Goal: Information Seeking & Learning: Learn about a topic

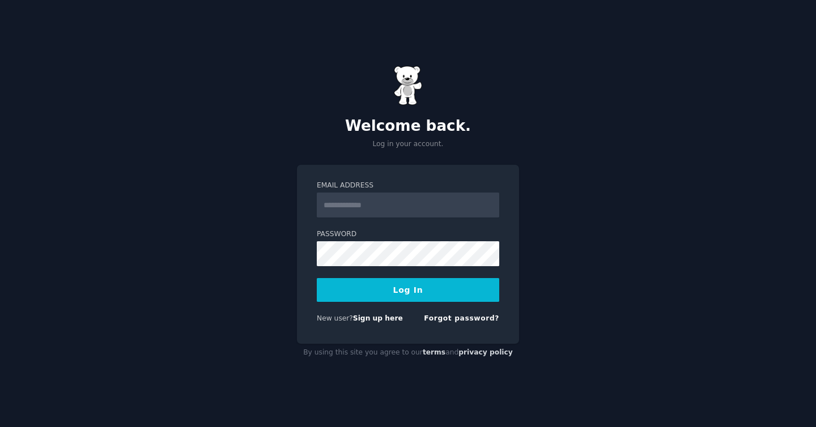
click at [431, 204] on input "Email Address" at bounding box center [408, 205] width 183 height 25
click at [449, 210] on input "Email Address" at bounding box center [408, 205] width 183 height 25
type input "****"
click at [402, 198] on input "Email Address" at bounding box center [408, 205] width 183 height 25
paste input "**********"
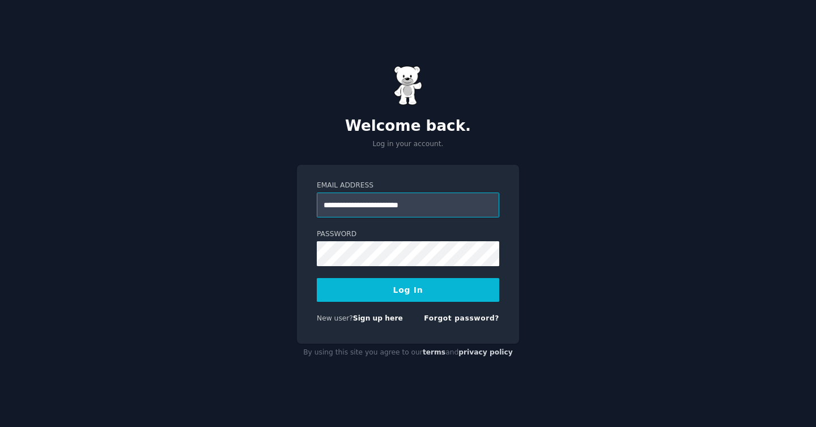
type input "**********"
click at [481, 288] on button "Log In" at bounding box center [408, 290] width 183 height 24
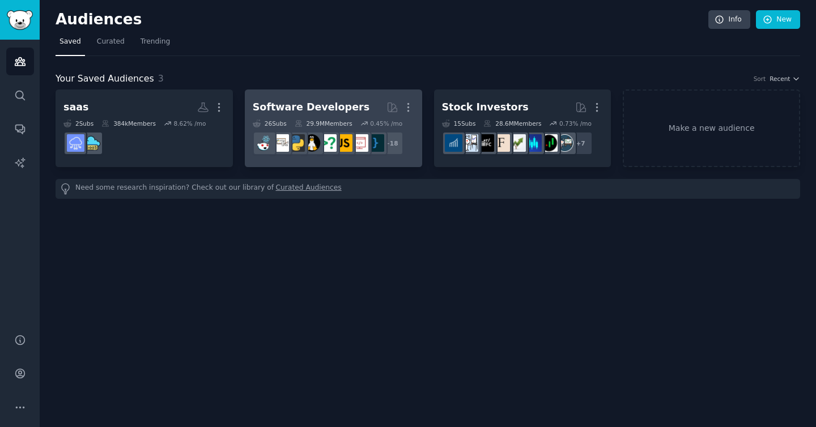
click at [312, 121] on div "29.9M Members" at bounding box center [324, 124] width 58 height 8
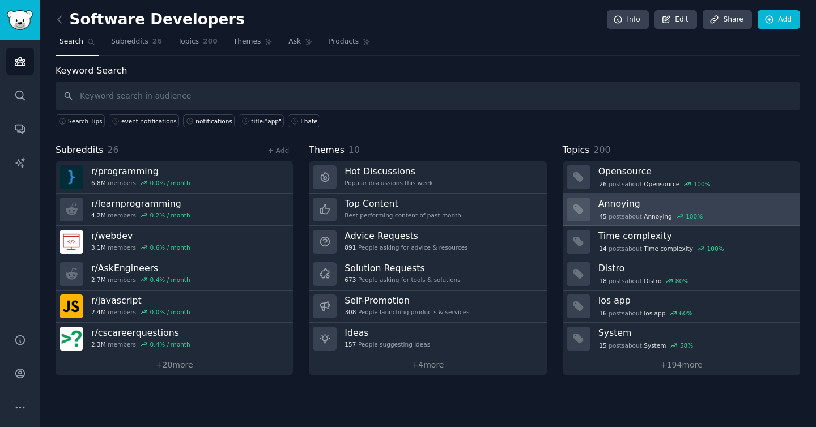
click at [611, 210] on div "45 post s about Annoying 100 %" at bounding box center [696, 216] width 194 height 12
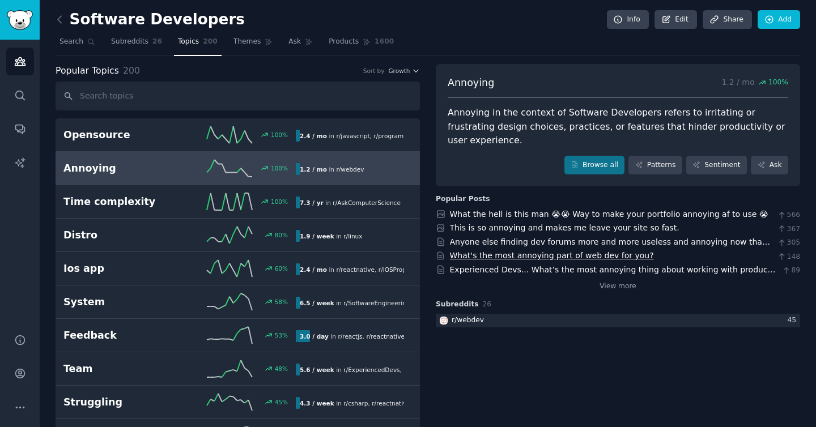
click at [604, 251] on link "What's the most annoying part of web dev for you?" at bounding box center [552, 255] width 204 height 9
click at [611, 282] on link "View more" at bounding box center [618, 287] width 37 height 10
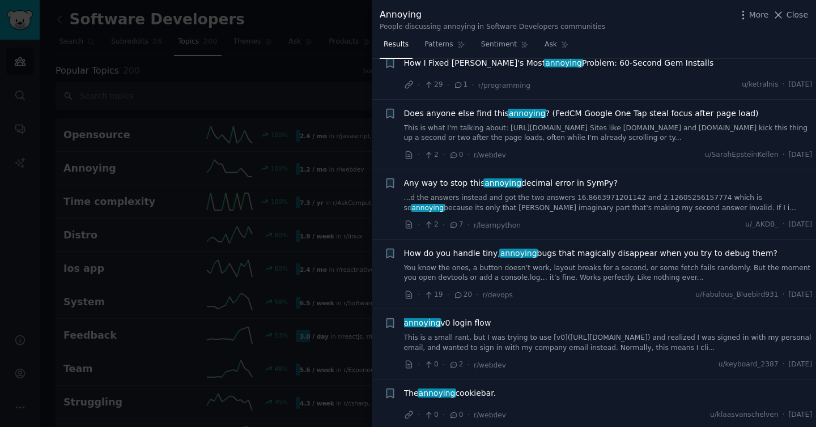
scroll to position [308, 0]
click at [291, 66] on div at bounding box center [408, 213] width 816 height 427
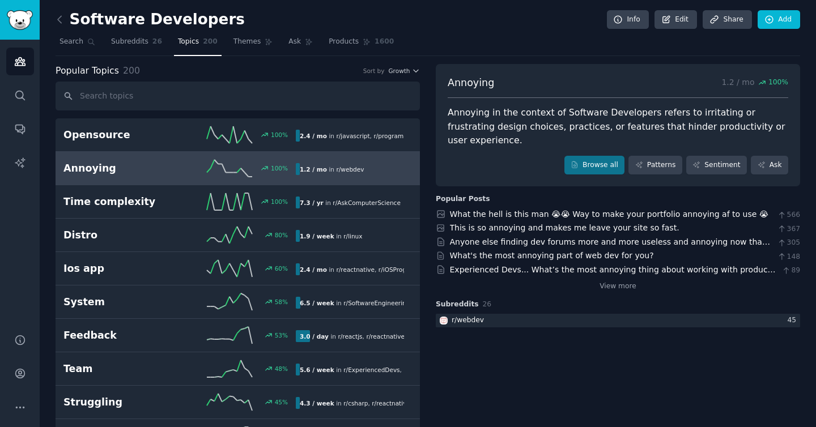
click at [150, 18] on h2 "Software Developers" at bounding box center [150, 20] width 189 height 18
click at [62, 17] on icon at bounding box center [60, 20] width 12 height 12
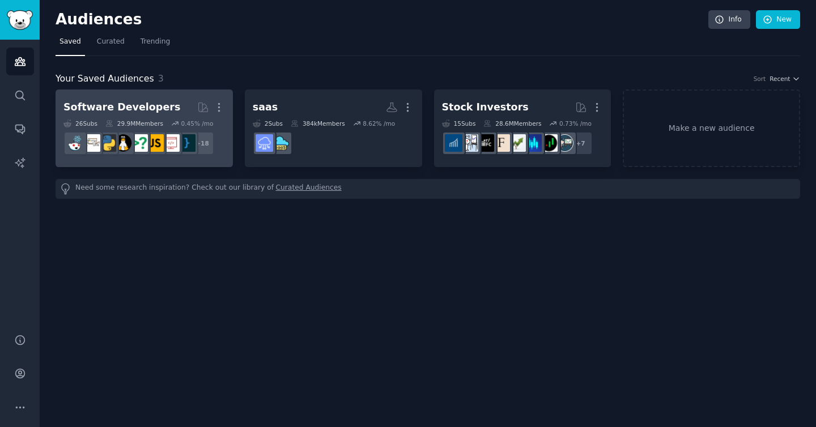
click at [153, 100] on div "Software Developers" at bounding box center [121, 107] width 117 height 14
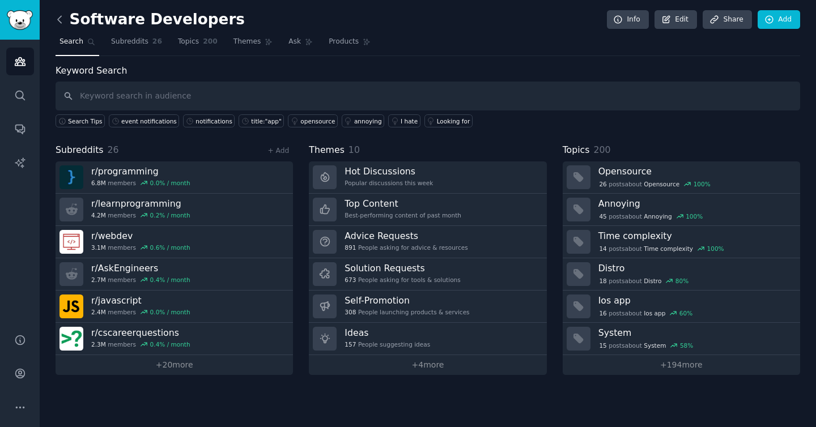
click at [63, 23] on icon at bounding box center [60, 20] width 12 height 12
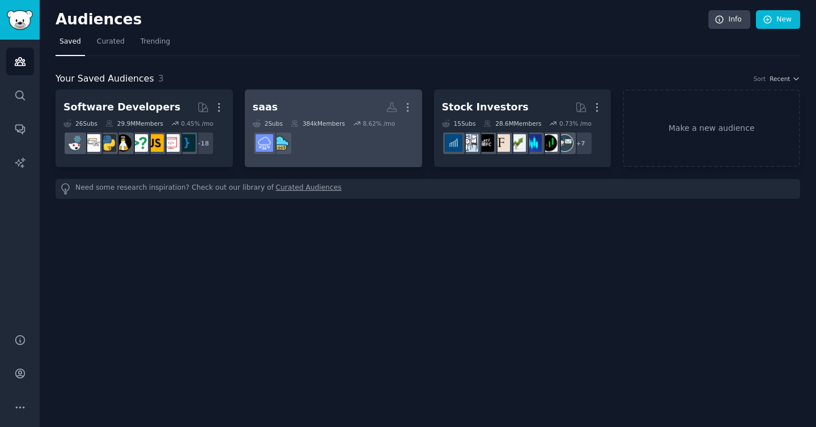
click at [292, 107] on h2 "saas More" at bounding box center [334, 107] width 162 height 20
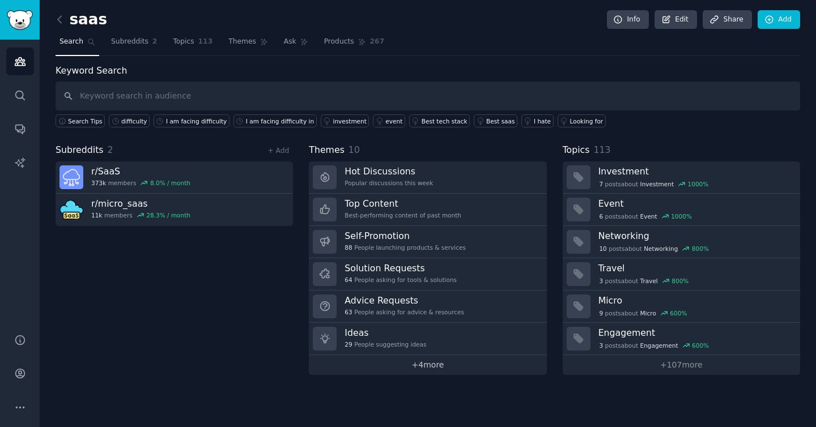
click at [449, 359] on link "+ 4 more" at bounding box center [427, 365] width 237 height 20
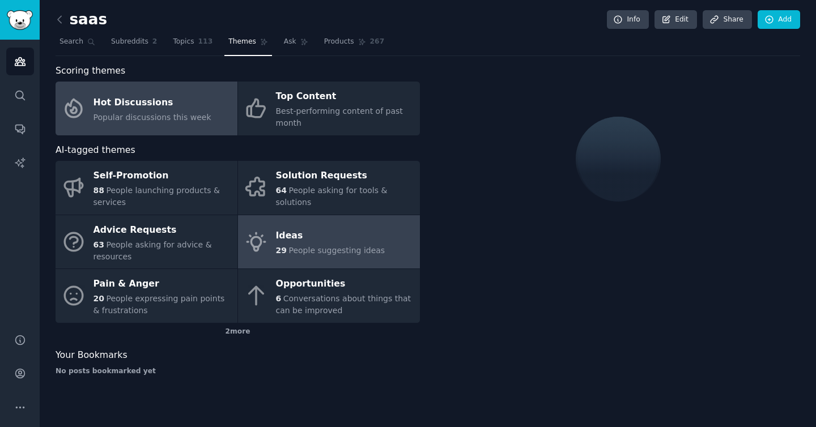
click at [364, 227] on div "Ideas" at bounding box center [330, 236] width 109 height 18
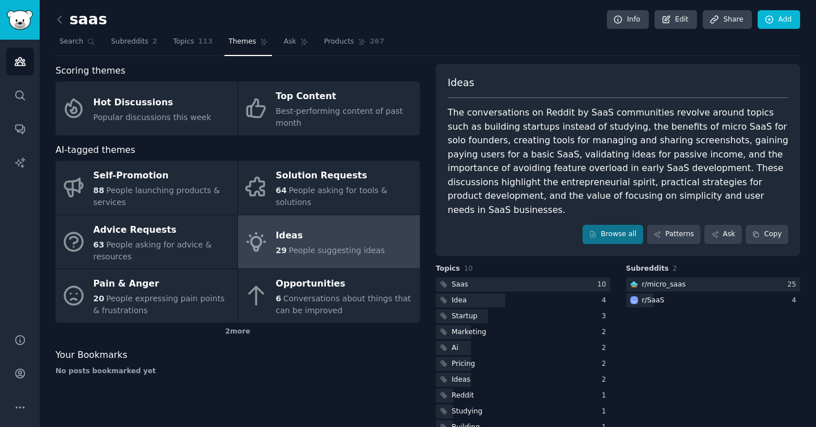
scroll to position [11, 0]
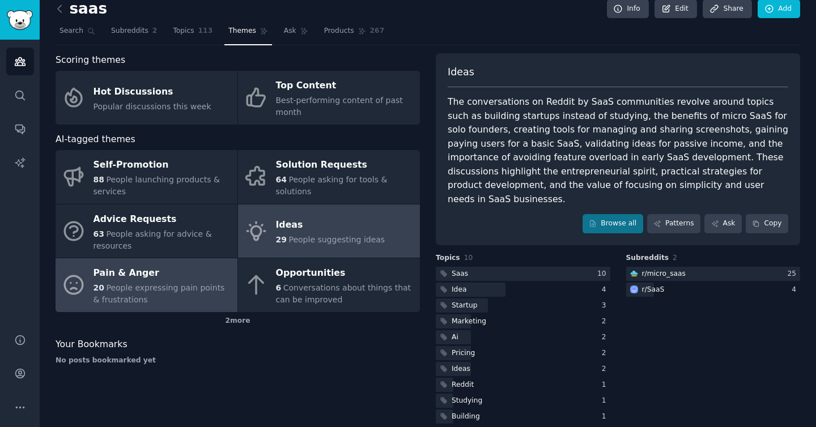
click at [224, 294] on div "20 People expressing pain points & frustrations" at bounding box center [163, 294] width 138 height 24
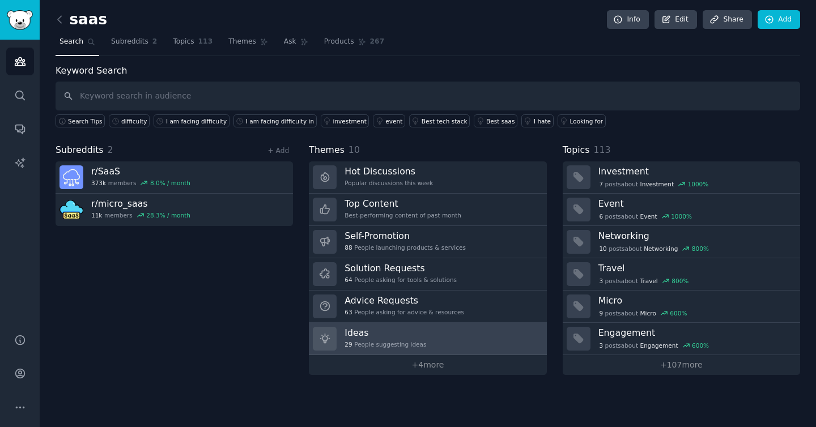
click at [370, 326] on link "Ideas 29 People suggesting ideas" at bounding box center [427, 339] width 237 height 32
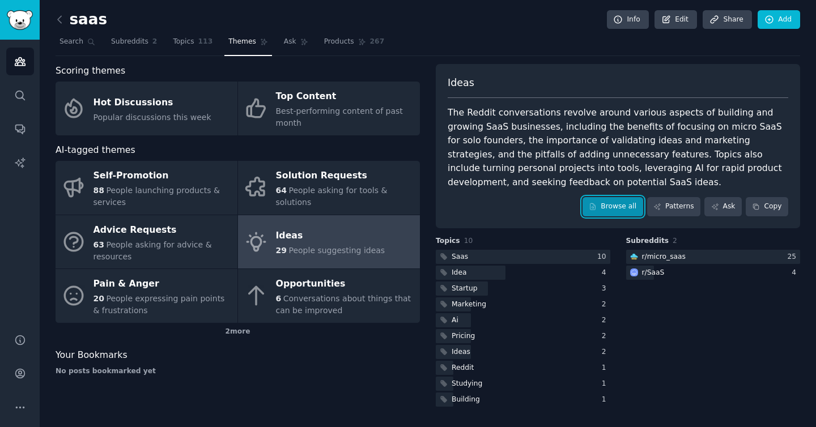
click at [630, 204] on link "Browse all" at bounding box center [613, 206] width 61 height 19
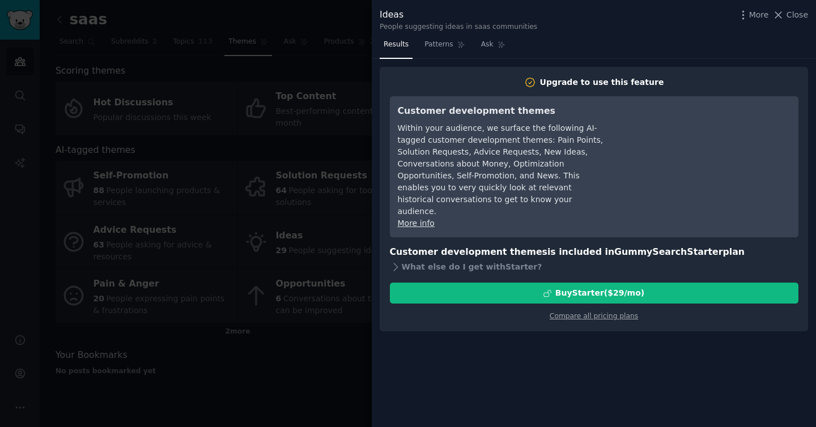
click at [320, 156] on div at bounding box center [408, 213] width 816 height 427
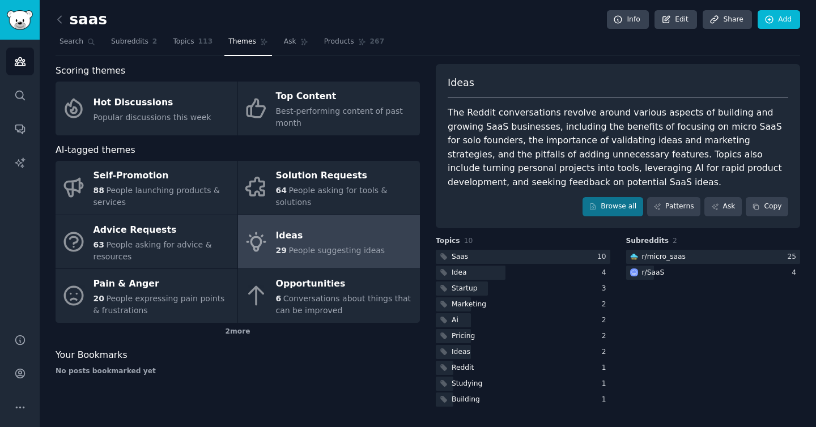
click at [295, 256] on div "29 People suggesting ideas" at bounding box center [330, 251] width 109 height 12
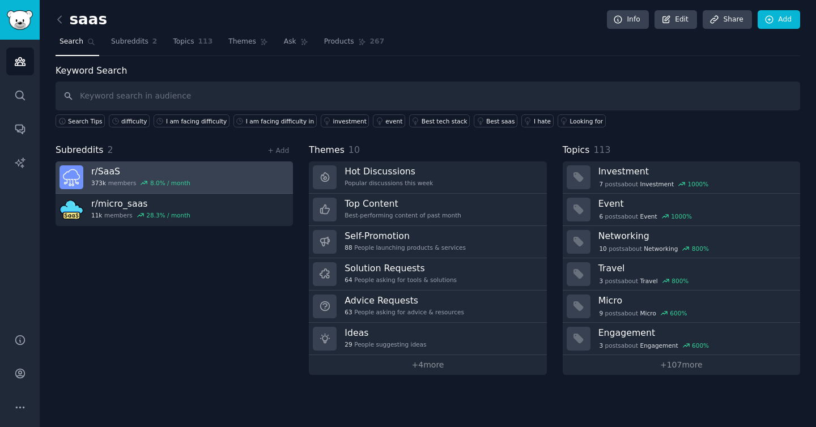
click at [190, 176] on link "r/ SaaS 373k members 8.0 % / month" at bounding box center [174, 178] width 237 height 32
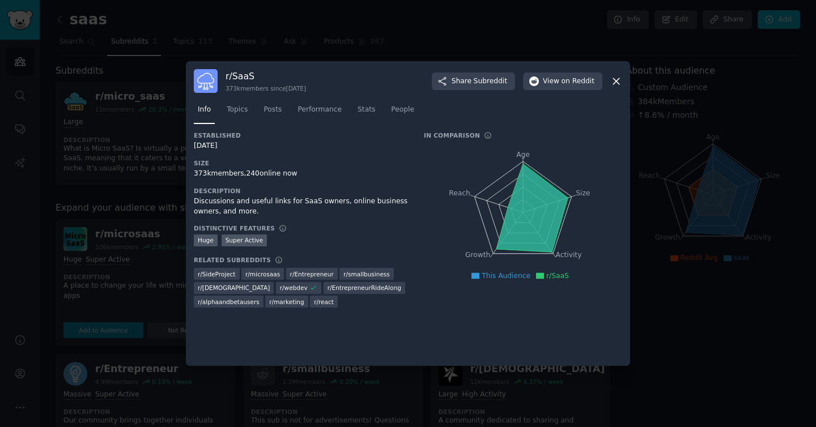
click at [179, 209] on div at bounding box center [408, 213] width 816 height 427
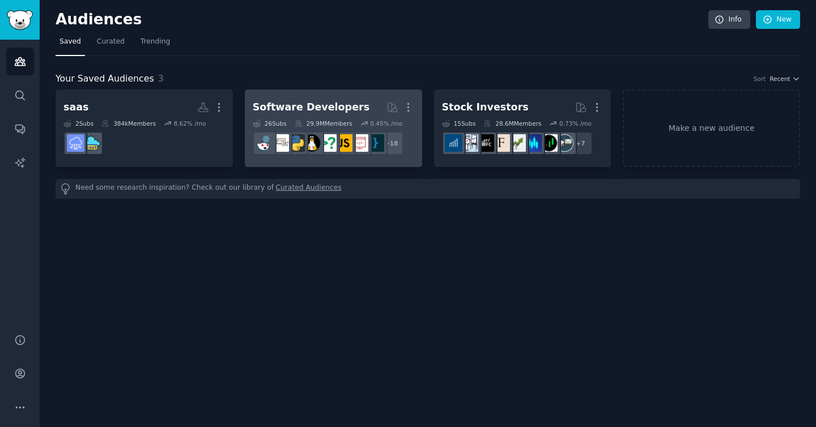
click at [296, 103] on div "Software Developers" at bounding box center [311, 107] width 117 height 14
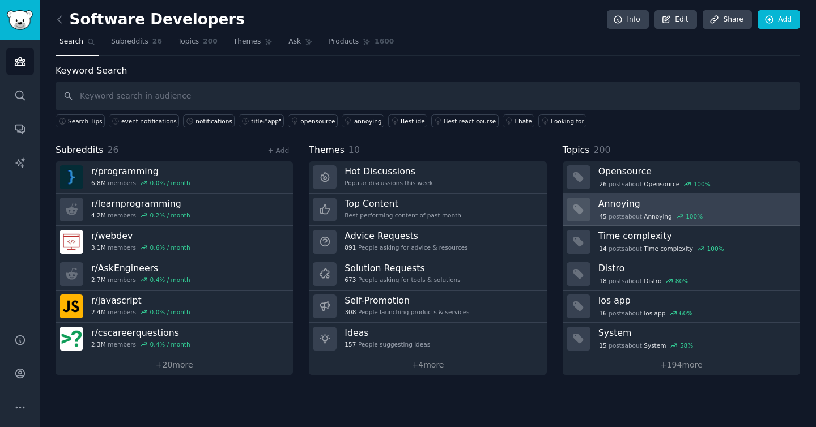
click at [587, 205] on div at bounding box center [579, 210] width 24 height 24
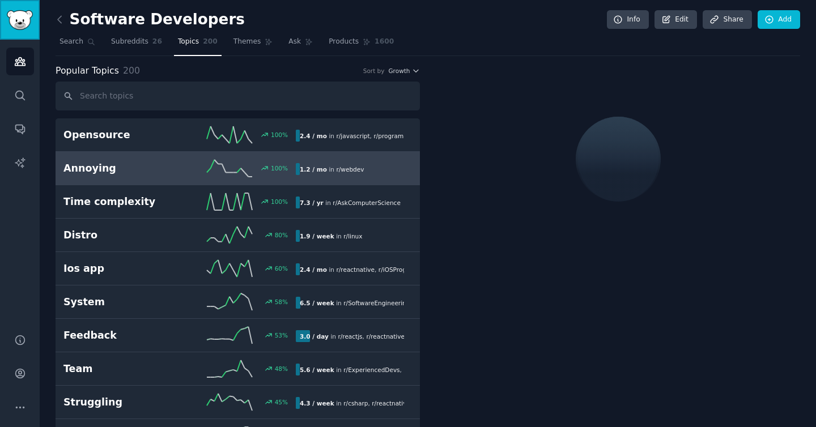
click at [28, 18] on img "Sidebar" at bounding box center [20, 20] width 26 height 20
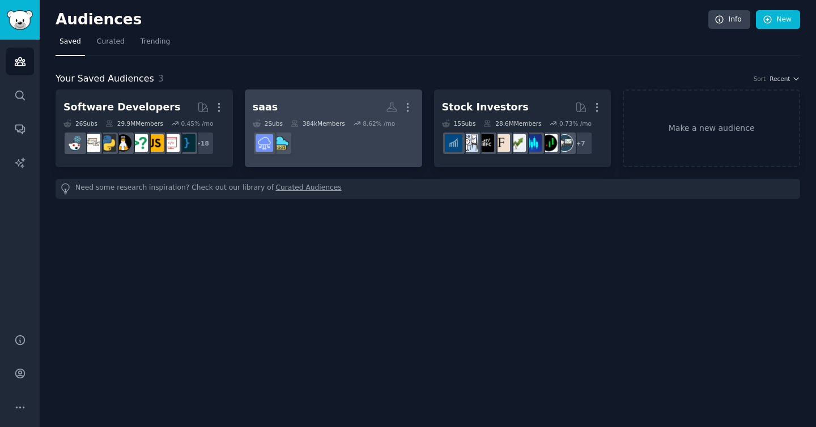
click at [325, 108] on h2 "saas More" at bounding box center [334, 107] width 162 height 20
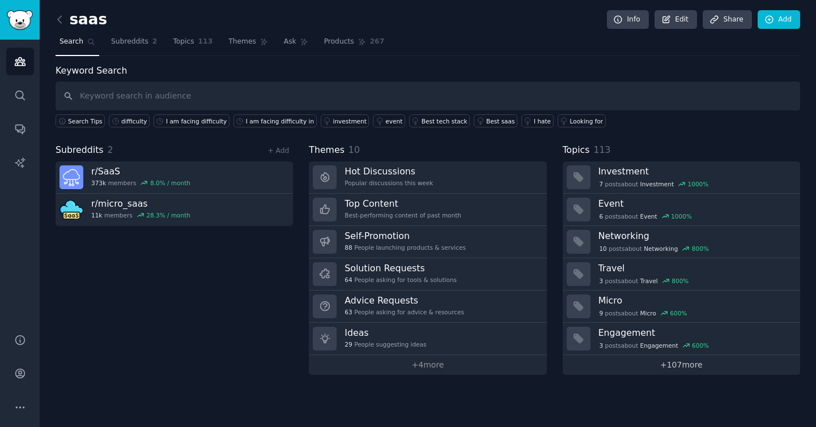
click at [672, 364] on link "+ 107 more" at bounding box center [681, 365] width 237 height 20
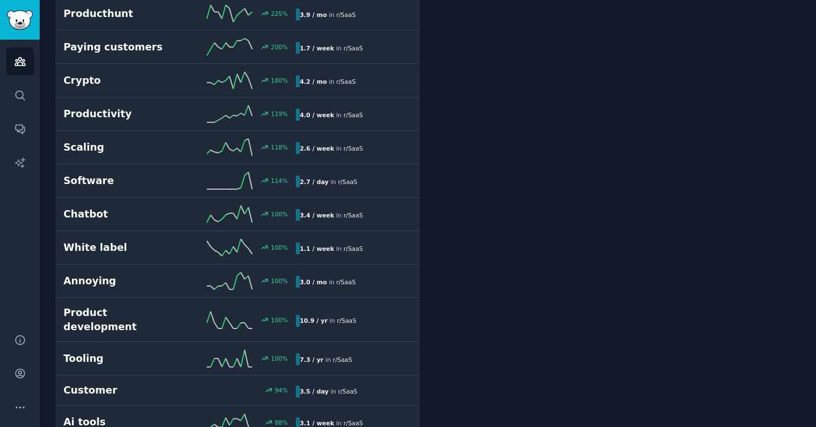
scroll to position [459, 0]
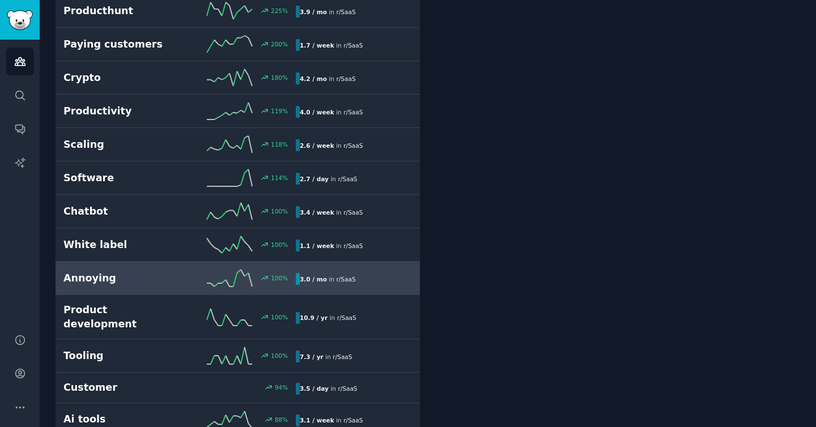
click at [180, 272] on div "100 %" at bounding box center [238, 278] width 116 height 17
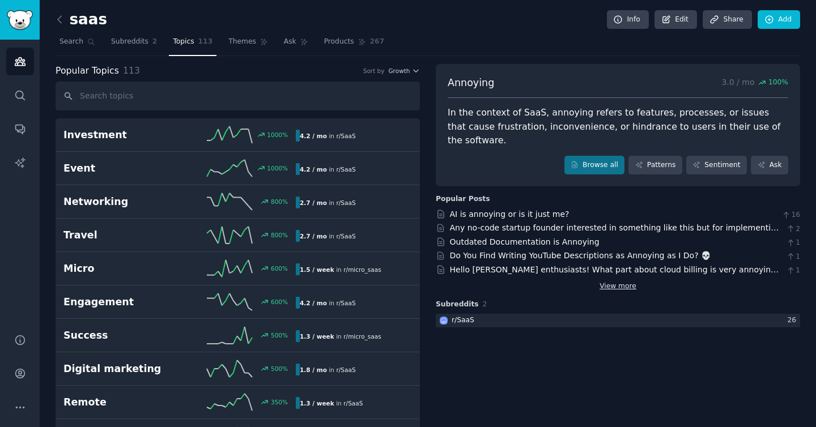
click at [626, 282] on link "View more" at bounding box center [618, 287] width 37 height 10
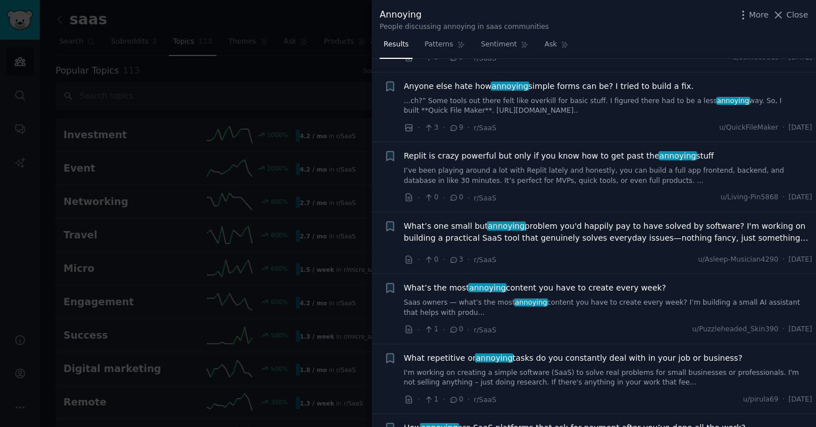
scroll to position [1406, 0]
click at [367, 101] on div at bounding box center [408, 213] width 816 height 427
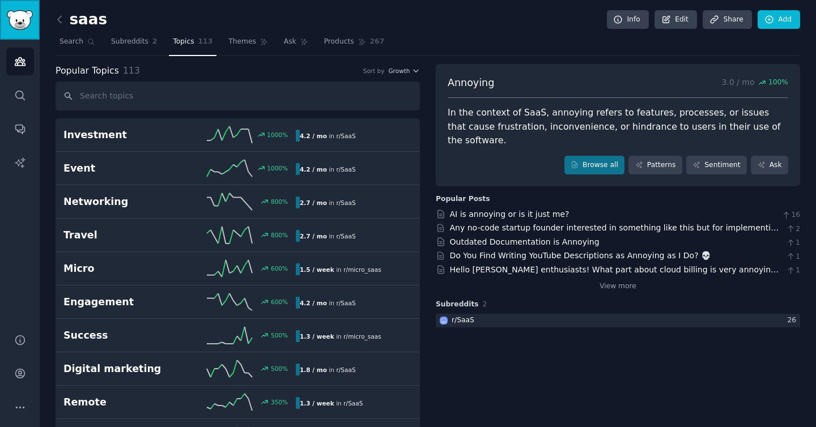
click at [11, 28] on img "Sidebar" at bounding box center [20, 20] width 26 height 20
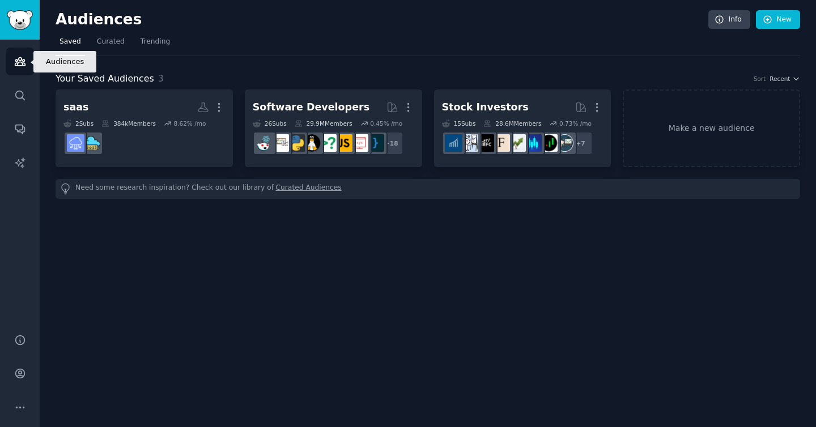
click at [19, 65] on icon "Sidebar" at bounding box center [20, 62] width 12 height 12
click at [147, 35] on link "Trending" at bounding box center [155, 44] width 37 height 23
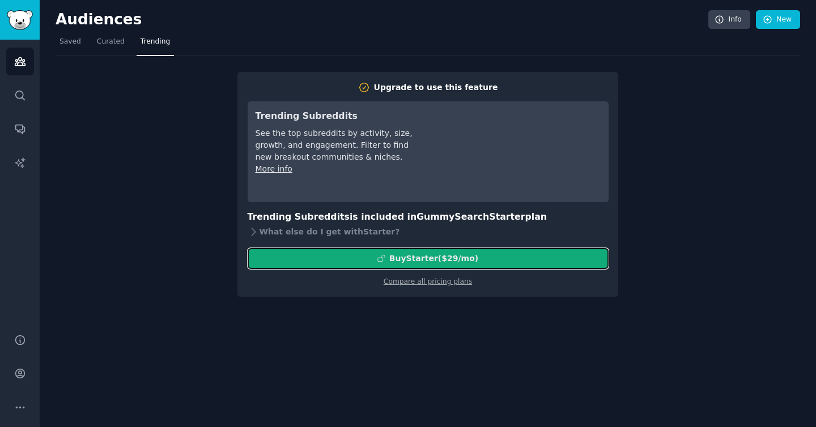
click at [477, 253] on div "Buy Starter ($ 29 /mo )" at bounding box center [428, 259] width 360 height 12
